Goal: Information Seeking & Learning: Stay updated

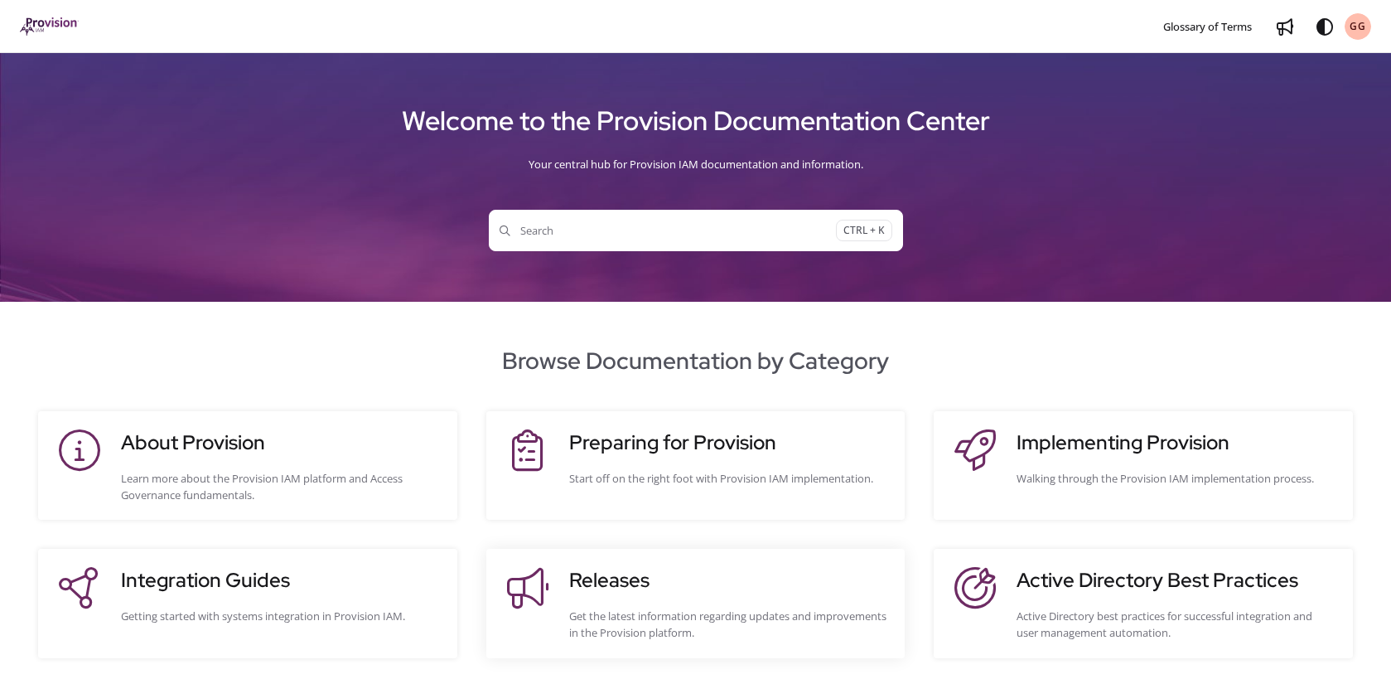
click at [720, 604] on div "Releases Get the latest information regarding updates and improvements in the P…" at bounding box center [729, 602] width 320 height 75
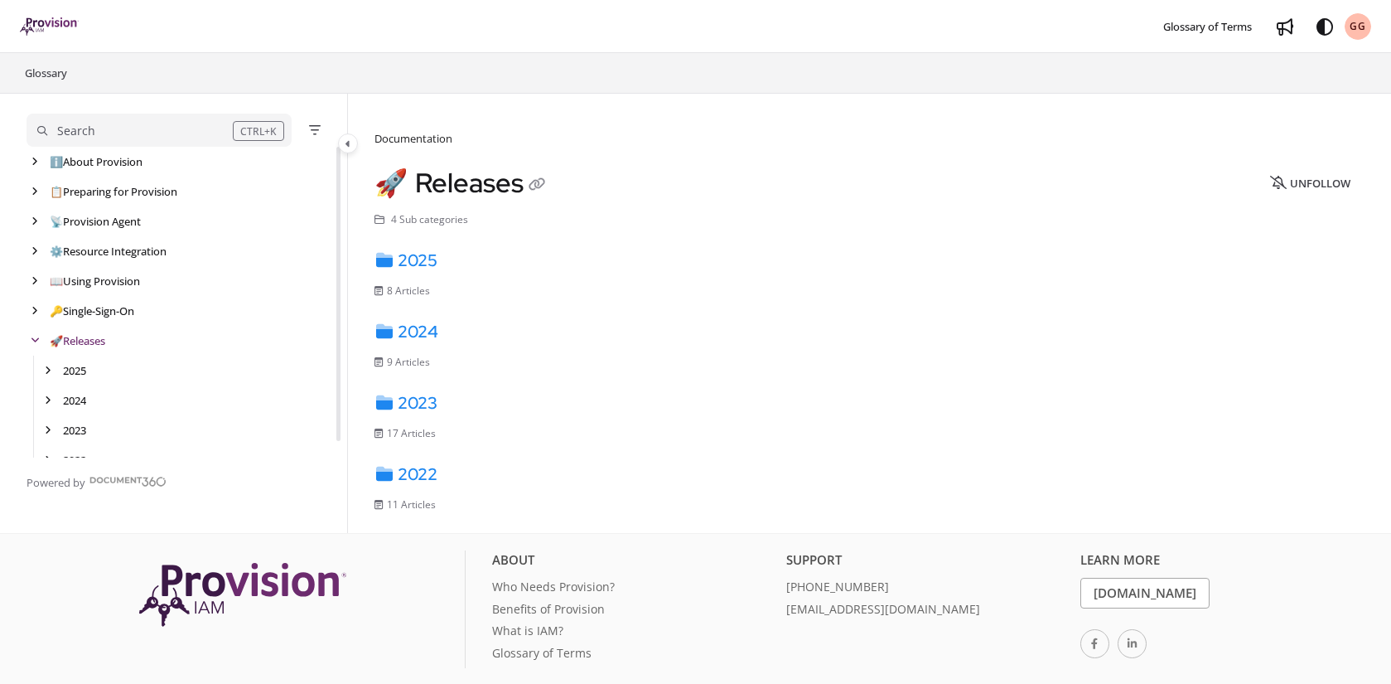
scroll to position [17, 0]
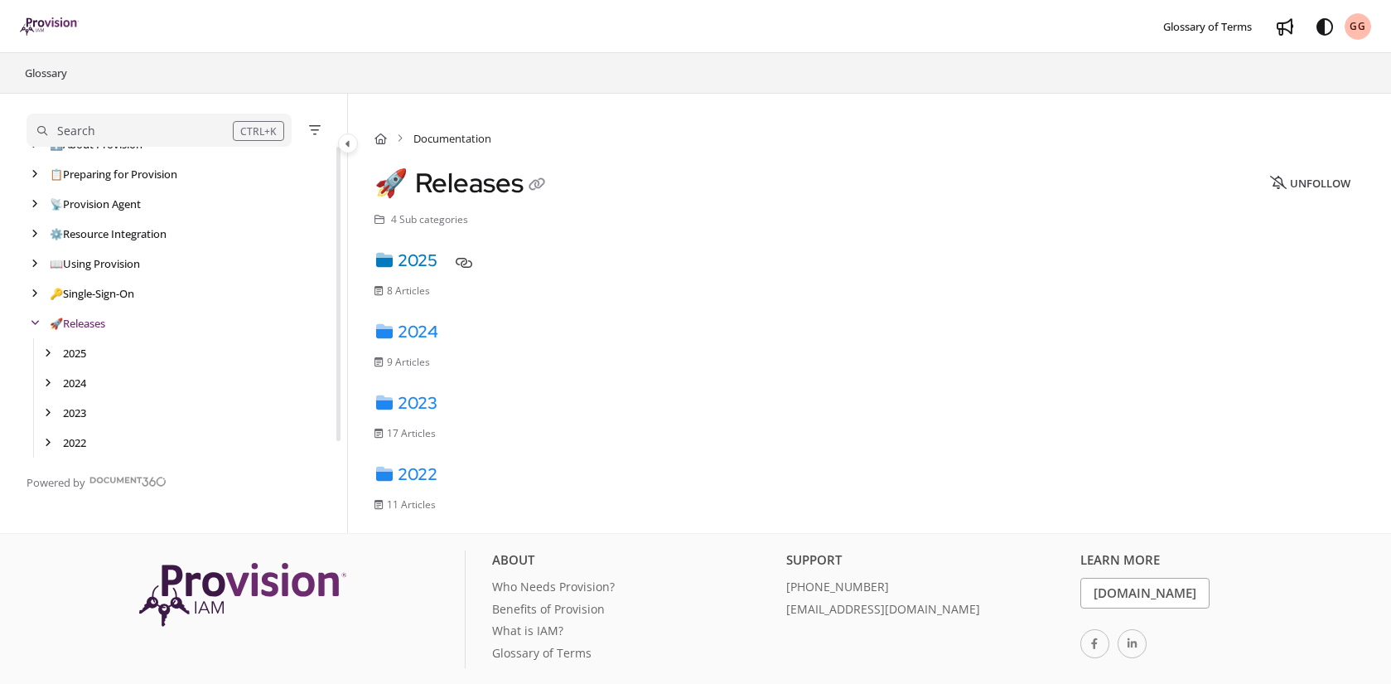
click at [414, 250] on link "2025" at bounding box center [406, 260] width 63 height 22
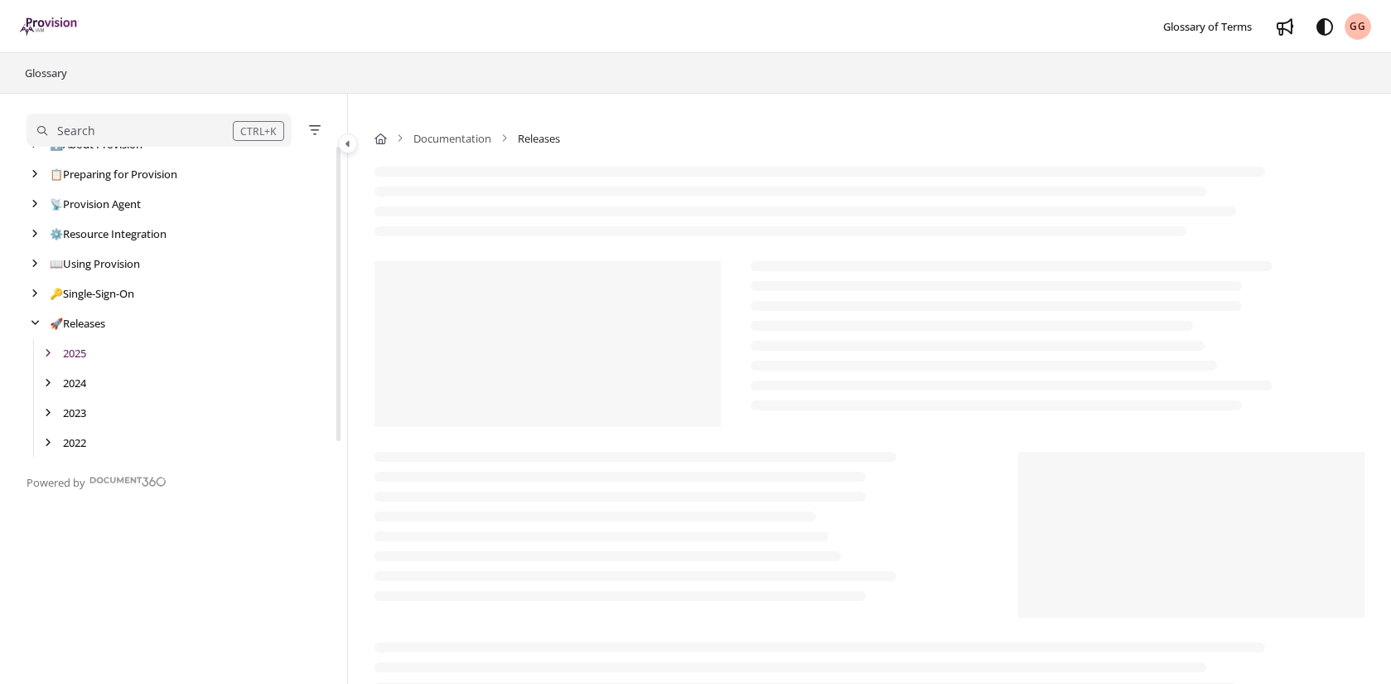
scroll to position [60, 0]
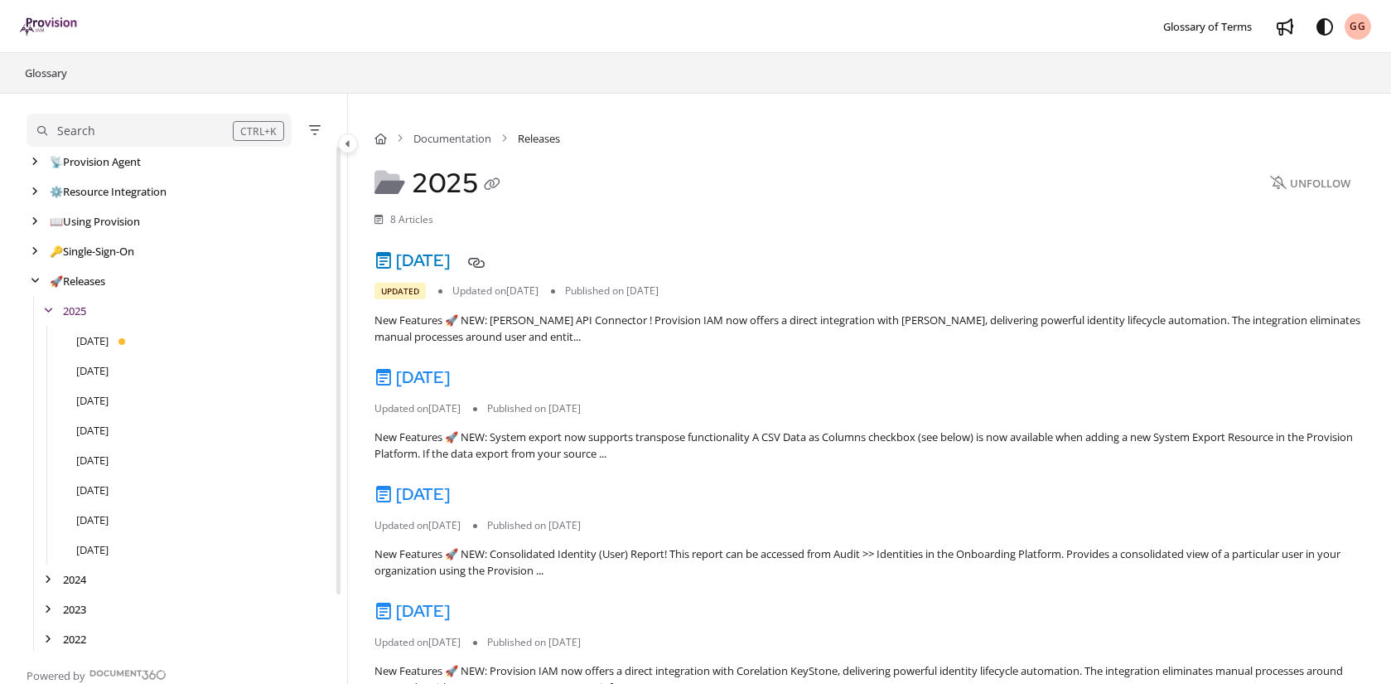
click at [450, 263] on link "[DATE]" at bounding box center [412, 260] width 75 height 22
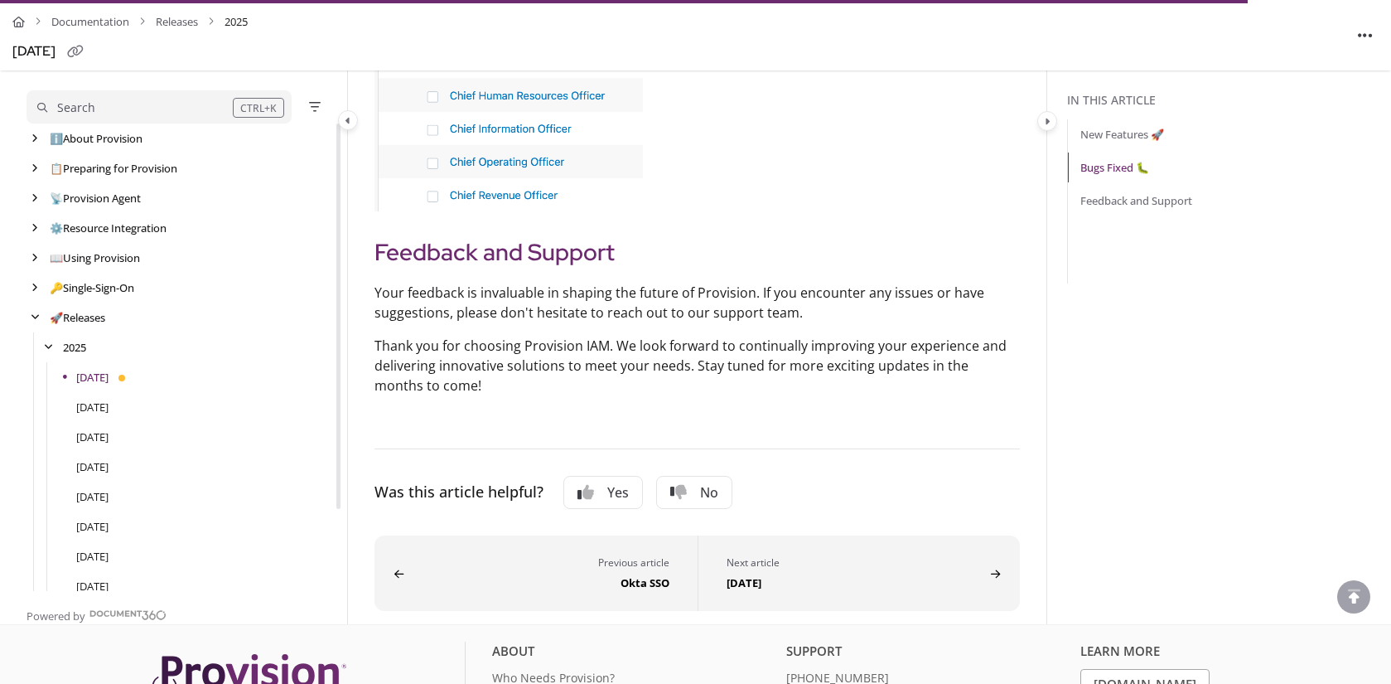
scroll to position [1243, 0]
